Goal: Find specific page/section: Find specific page/section

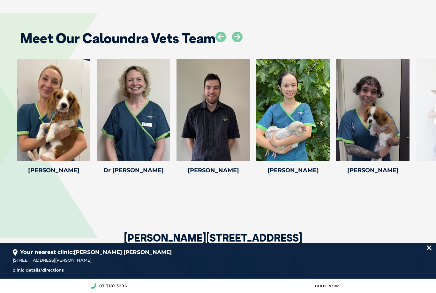
scroll to position [840, 0]
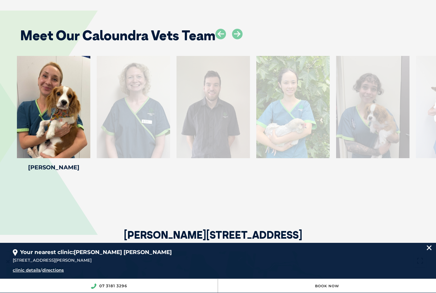
click at [274, 199] on div "Meet Our Caloundra Vets Team Dr. Monique E Dr. Monique E Veterinary Director Dr…" at bounding box center [218, 95] width 436 height 208
click at [232, 226] on div "Bowman Road & West Terrace, Caloundra QLD 4551" at bounding box center [218, 213] width 424 height 78
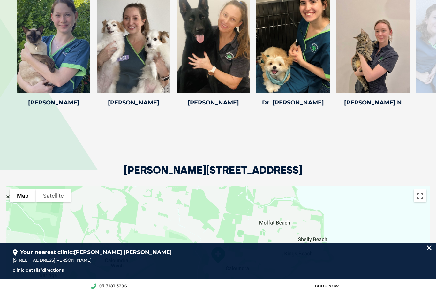
scroll to position [925, 0]
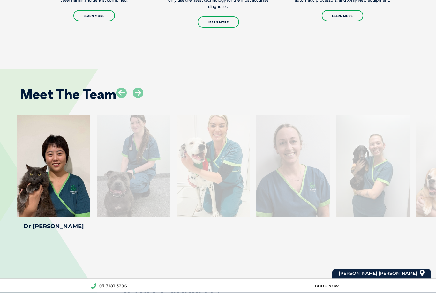
scroll to position [916, 0]
